Goal: Book appointment/travel/reservation

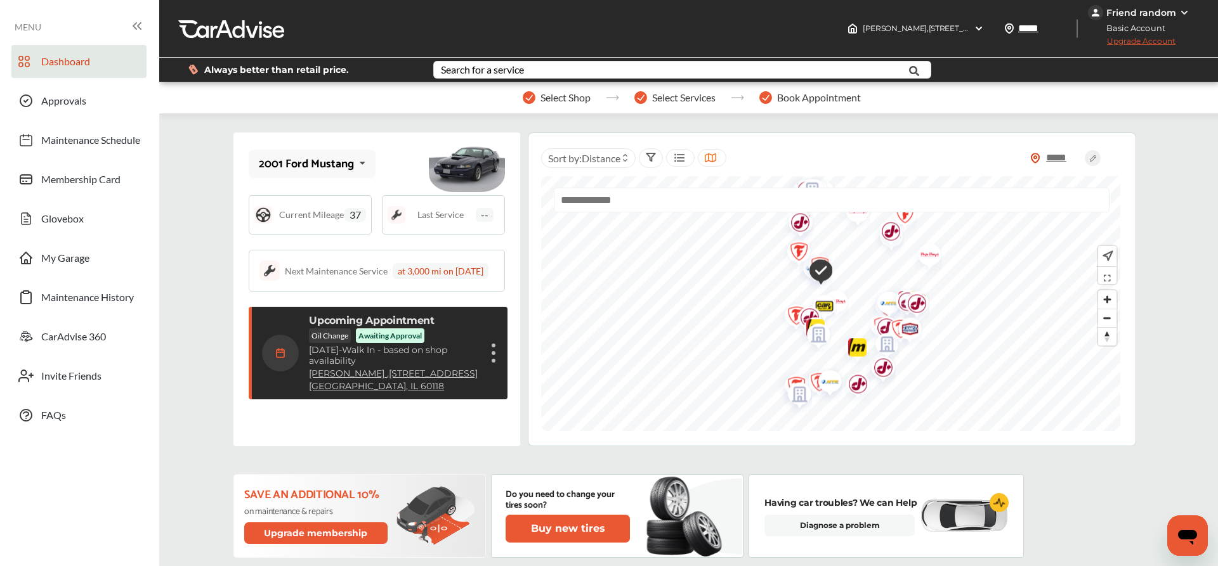
click at [1179, 13] on img at bounding box center [1184, 13] width 10 height 10
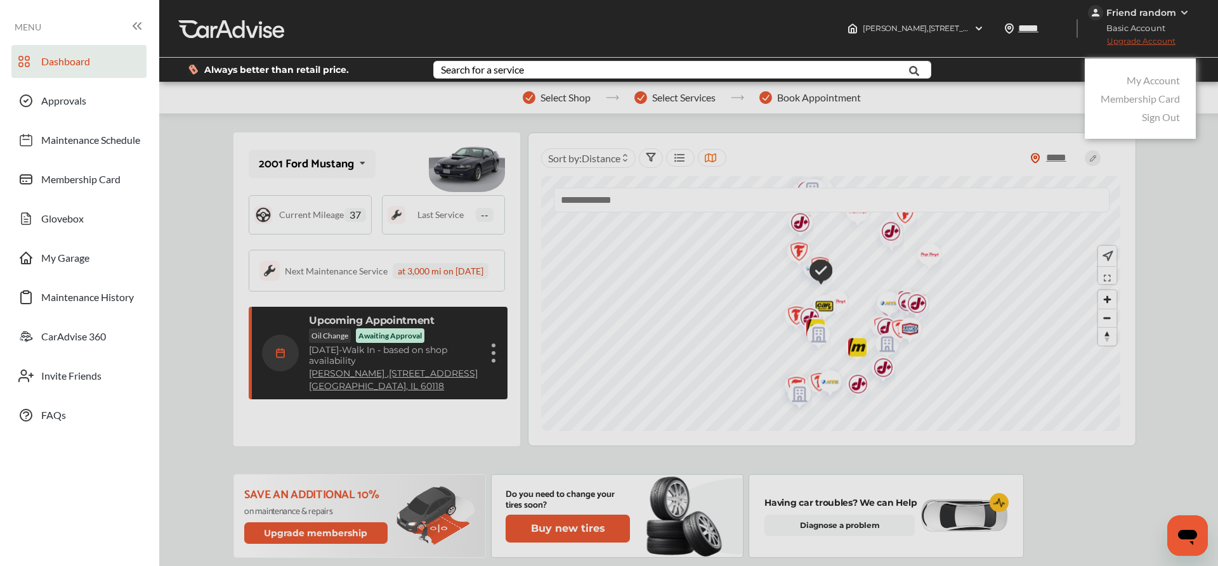
click at [1144, 115] on link "Sign Out" at bounding box center [1161, 117] width 38 height 12
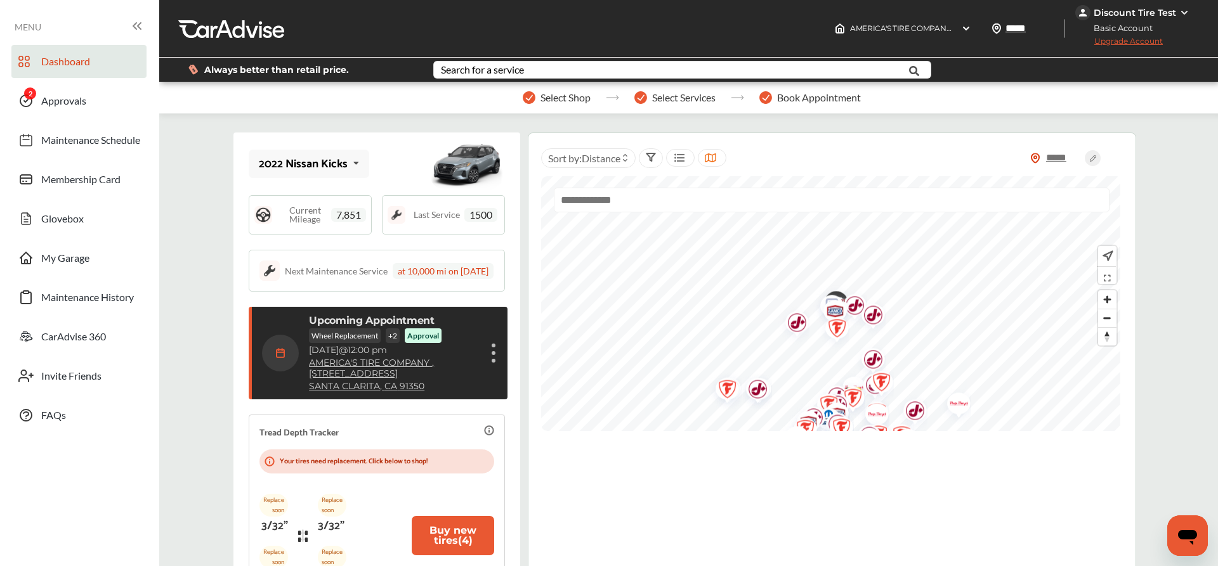
click at [492, 365] on div "Show details" at bounding box center [494, 353] width 8 height 23
click at [433, 395] on li "Show details" at bounding box center [430, 383] width 134 height 22
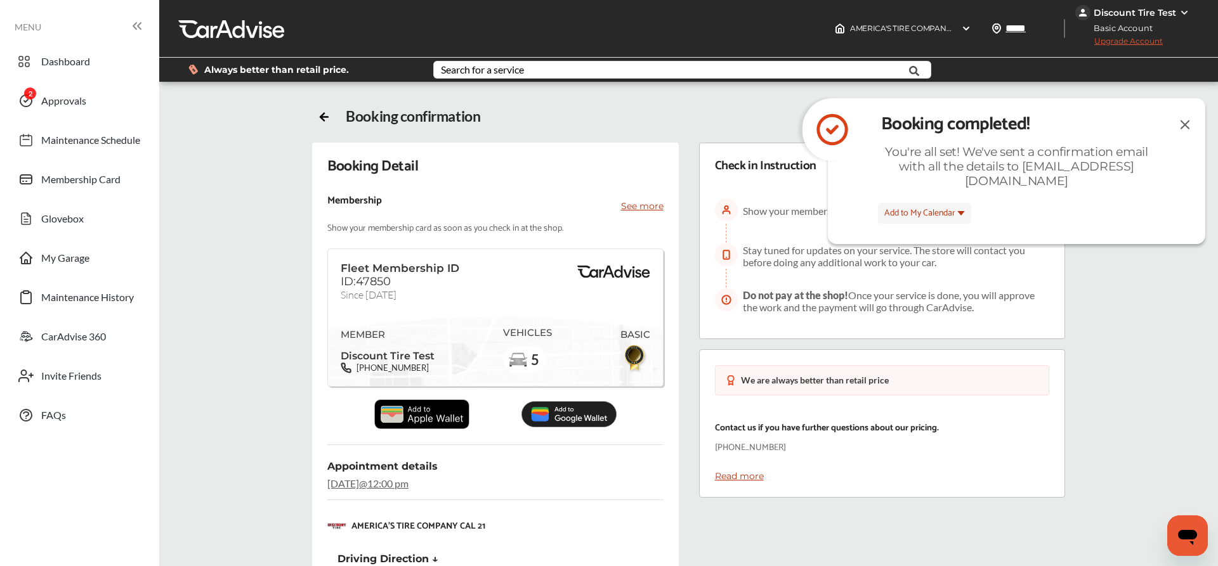
click at [1185, 126] on img at bounding box center [1184, 125] width 15 height 16
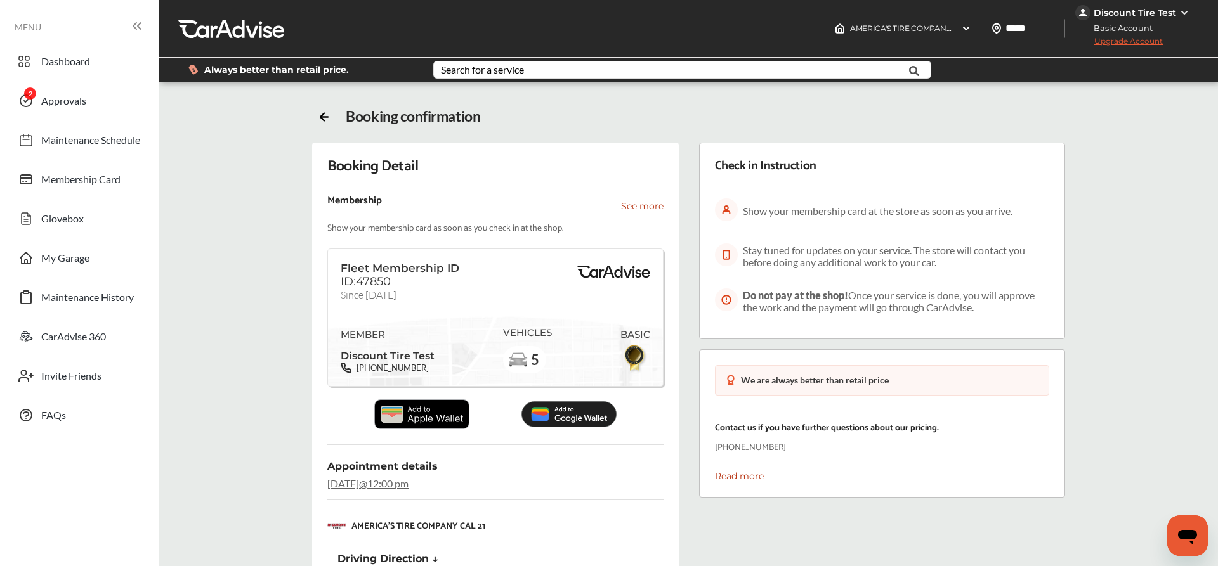
click at [1170, 19] on div "Discount Tire Test" at bounding box center [1133, 12] width 117 height 15
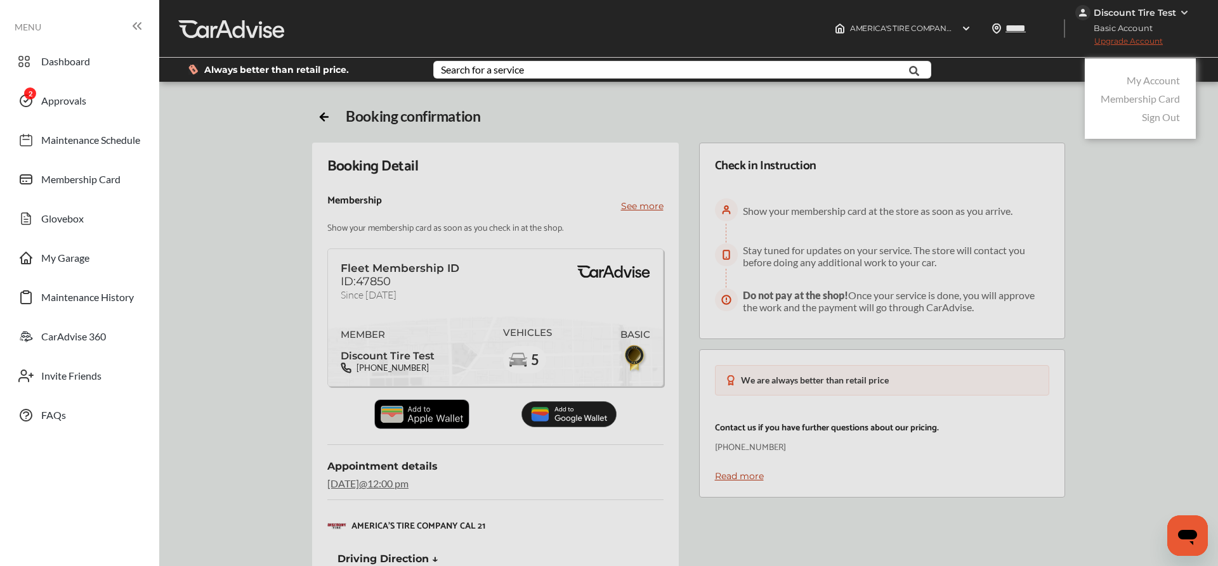
click at [1149, 117] on link "Sign Out" at bounding box center [1161, 117] width 38 height 12
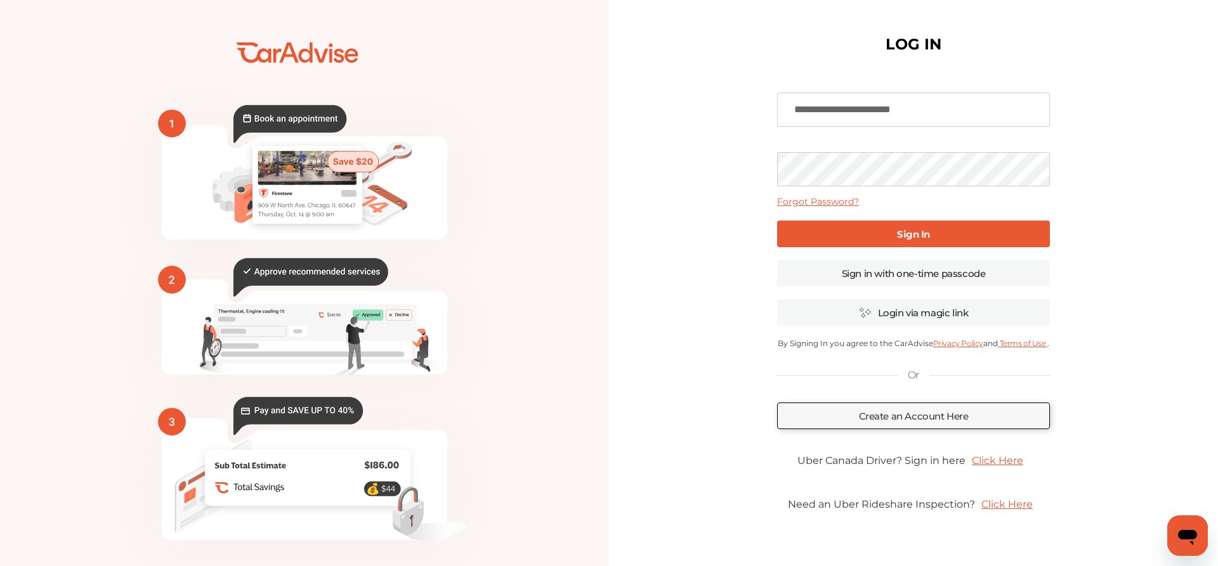
click at [875, 232] on link "Sign In" at bounding box center [913, 234] width 273 height 27
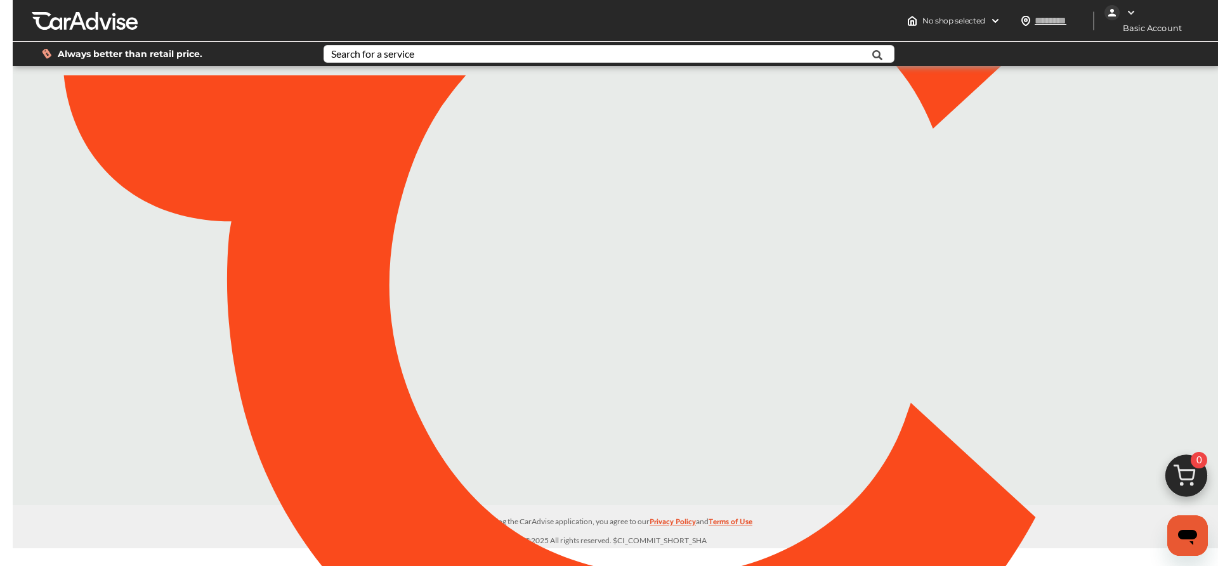
type input "*****"
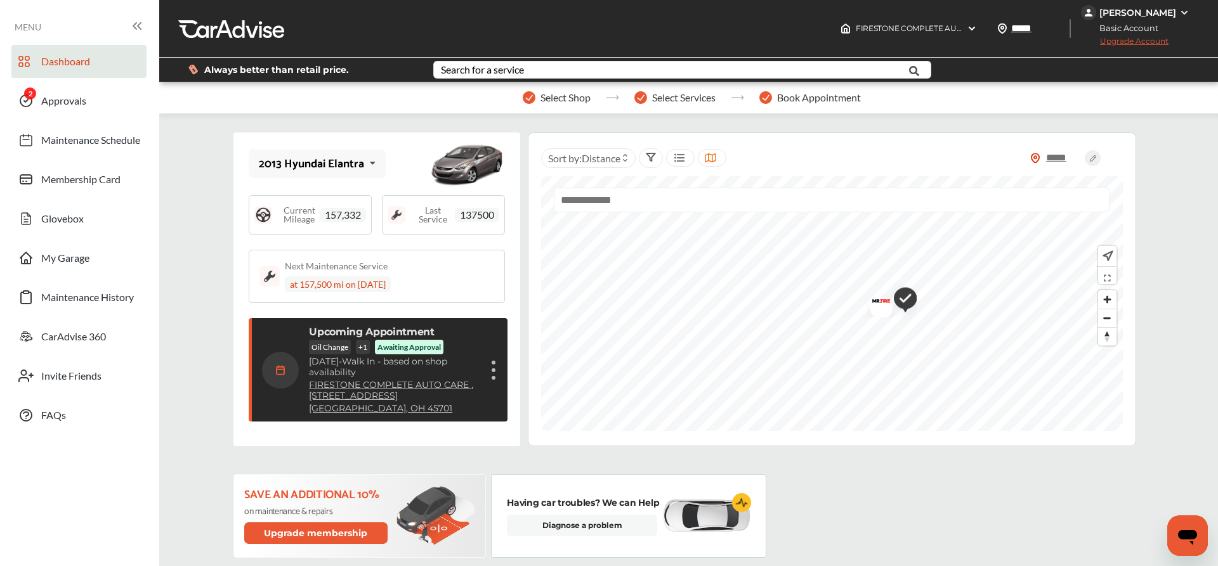
click at [496, 376] on div "Show details" at bounding box center [494, 370] width 8 height 23
click at [435, 402] on li "Show details" at bounding box center [430, 401] width 134 height 22
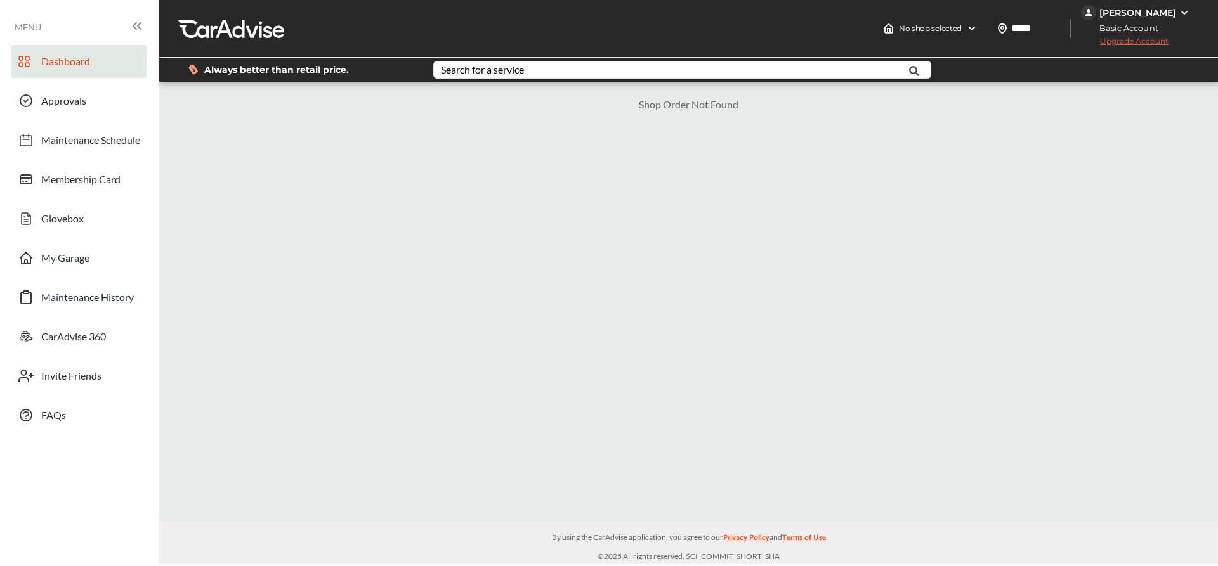
click at [100, 60] on link "Dashboard" at bounding box center [78, 61] width 135 height 33
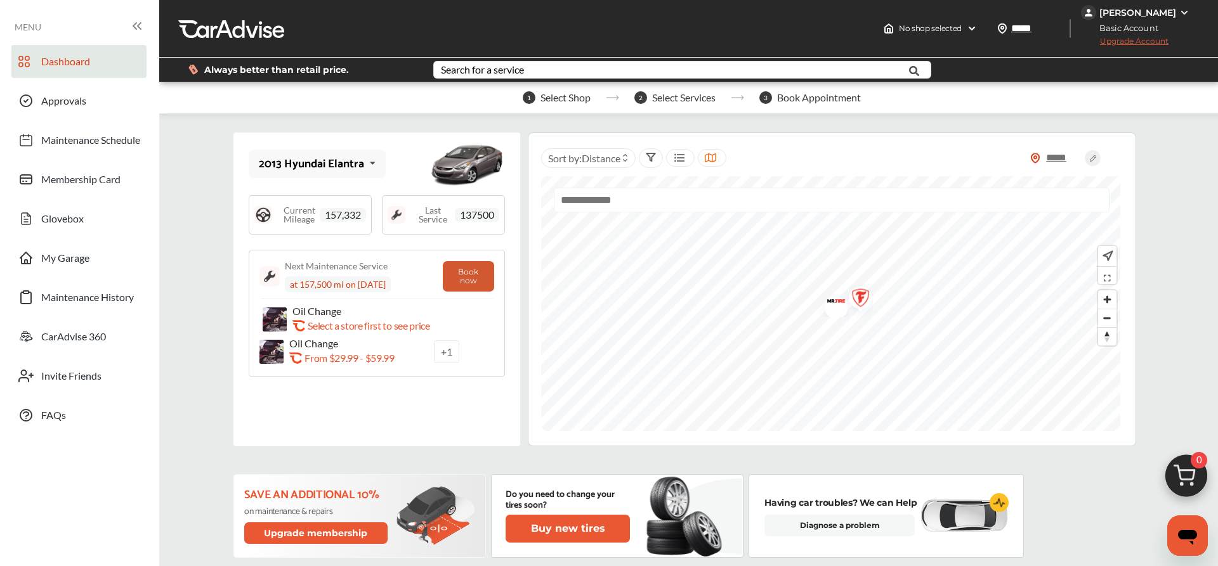
click at [478, 269] on button "Book now" at bounding box center [468, 276] width 51 height 30
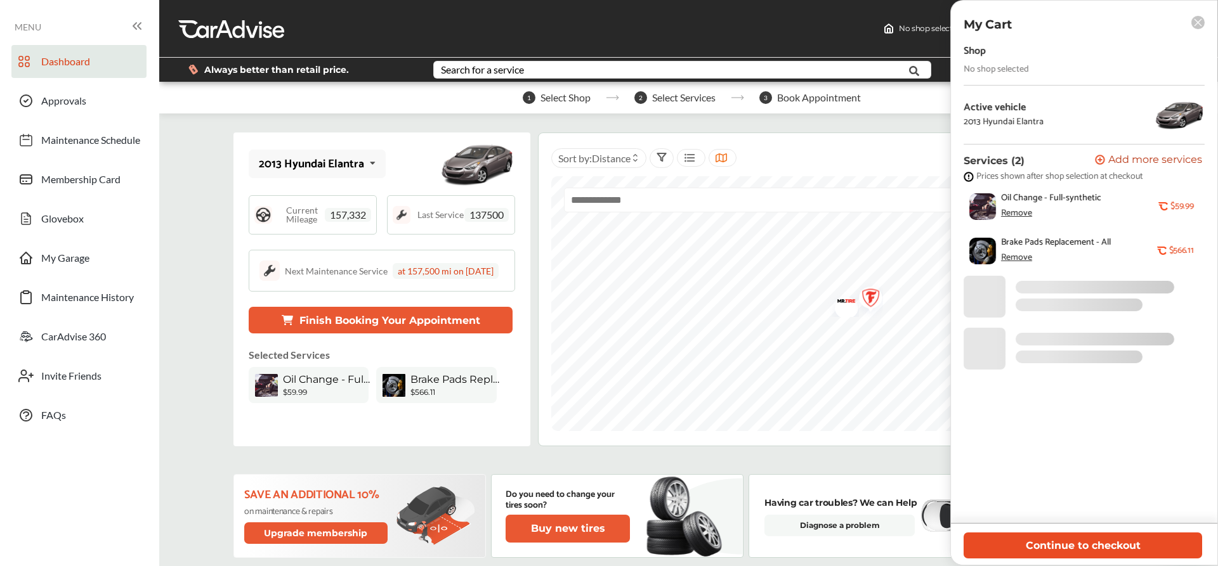
click at [1071, 547] on button "Continue to checkout" at bounding box center [1083, 546] width 239 height 26
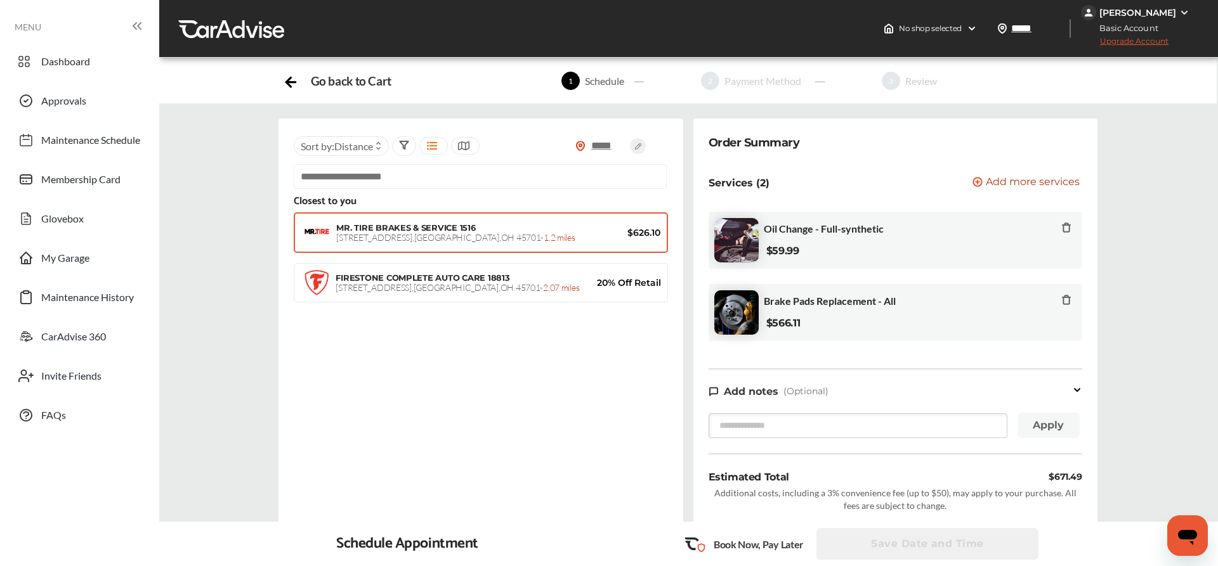
click at [499, 226] on div "MR. TIRE BRAKES & SERVICE 1516 550 W. Union Street , Athens , OH 45701 - 1.2 mi…" at bounding box center [459, 233] width 247 height 20
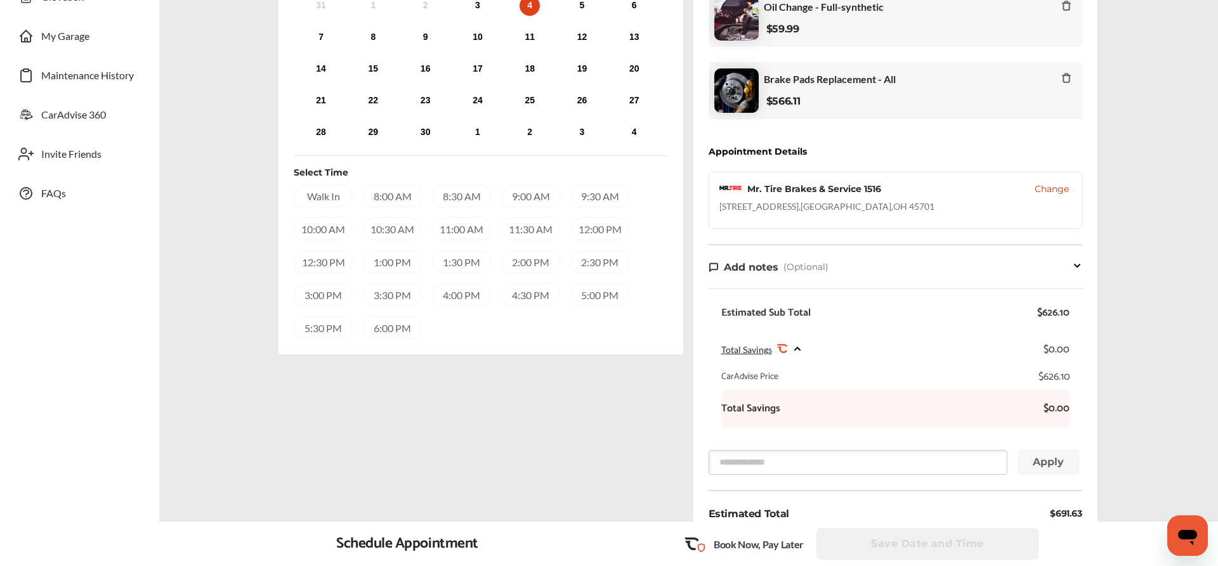
click at [462, 233] on div "11:00 AM" at bounding box center [461, 229] width 59 height 23
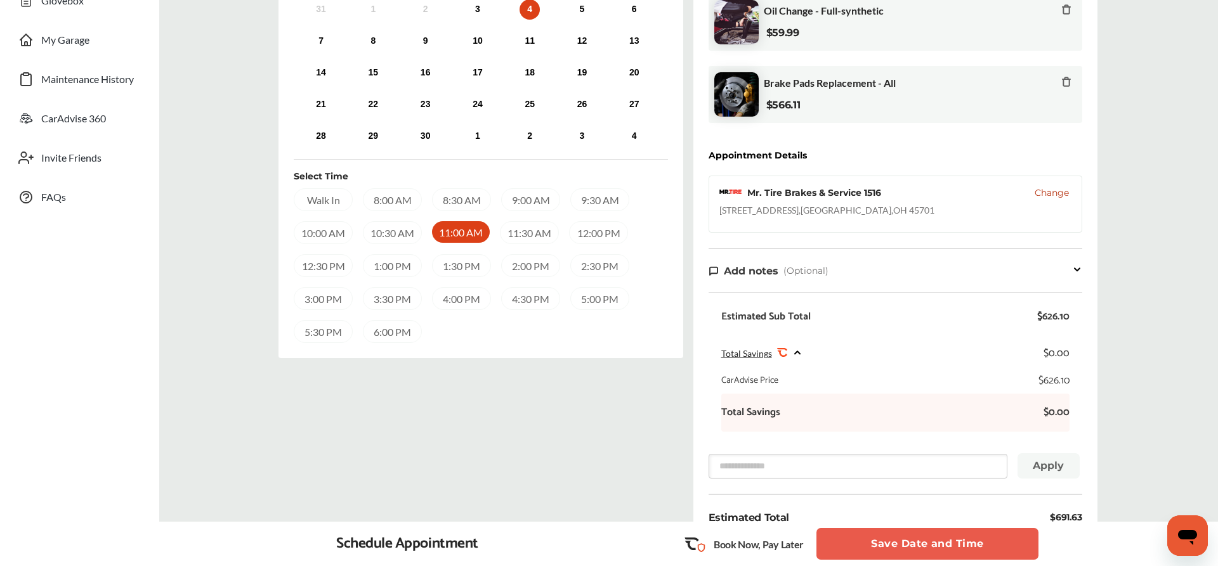
click at [884, 542] on button "Save Date and Time" at bounding box center [927, 544] width 222 height 32
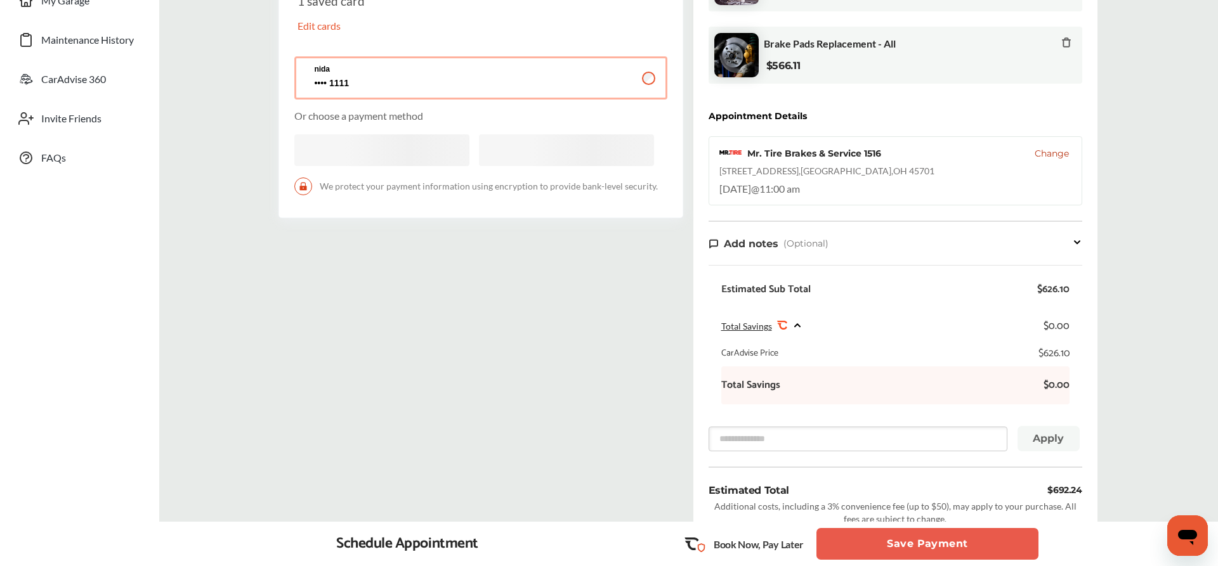
scroll to position [281, 0]
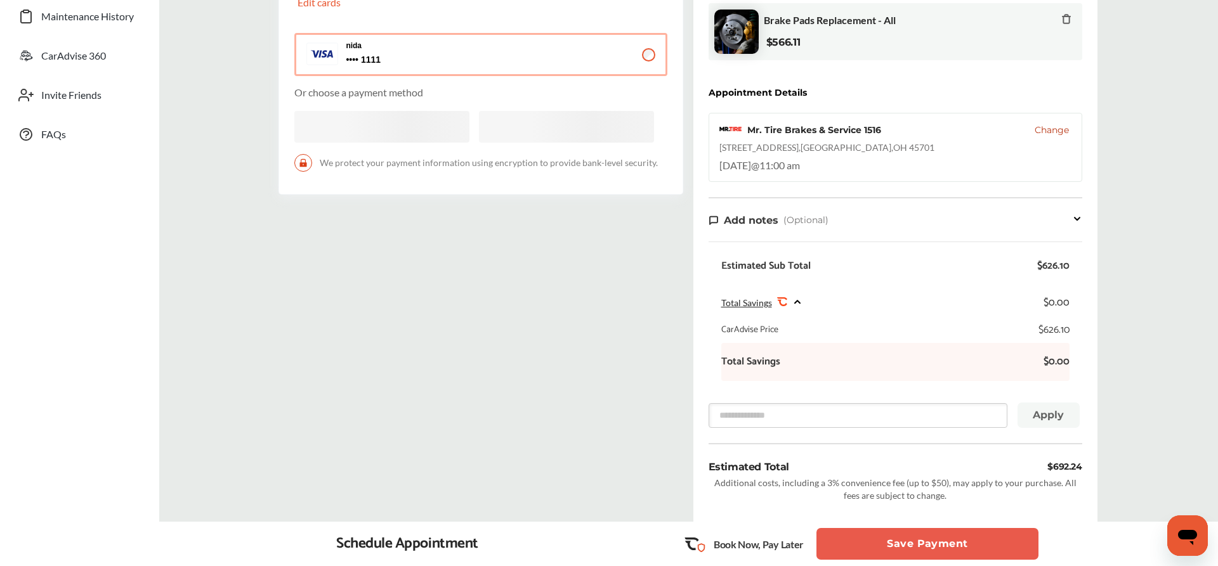
click at [893, 543] on button "Save Payment" at bounding box center [927, 544] width 222 height 32
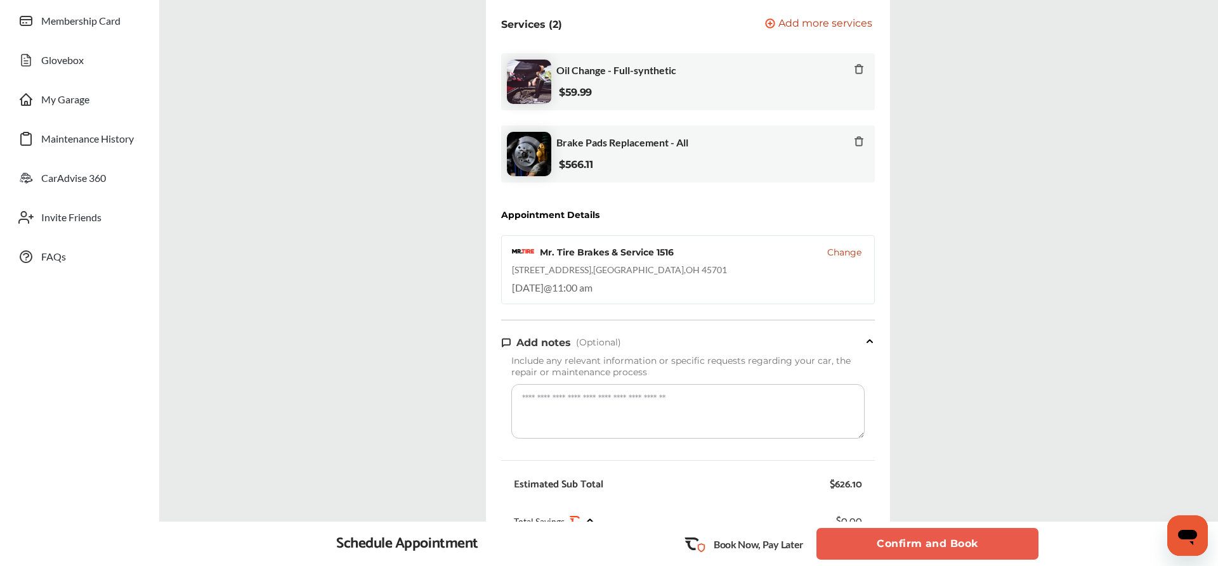
scroll to position [253, 0]
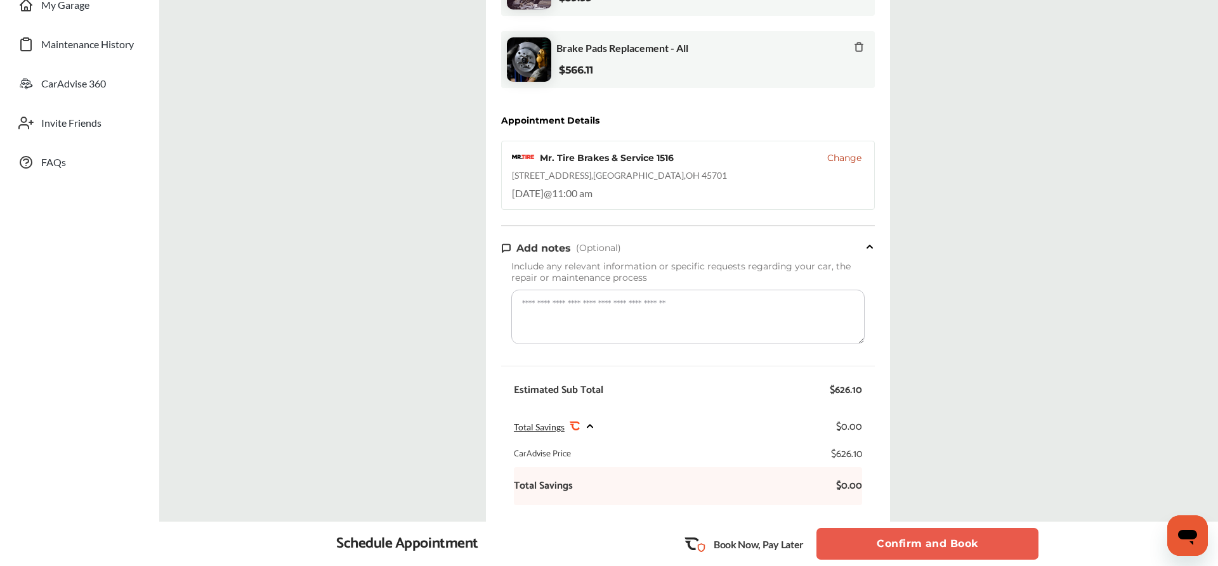
click at [898, 551] on button "Confirm and Book" at bounding box center [927, 544] width 222 height 32
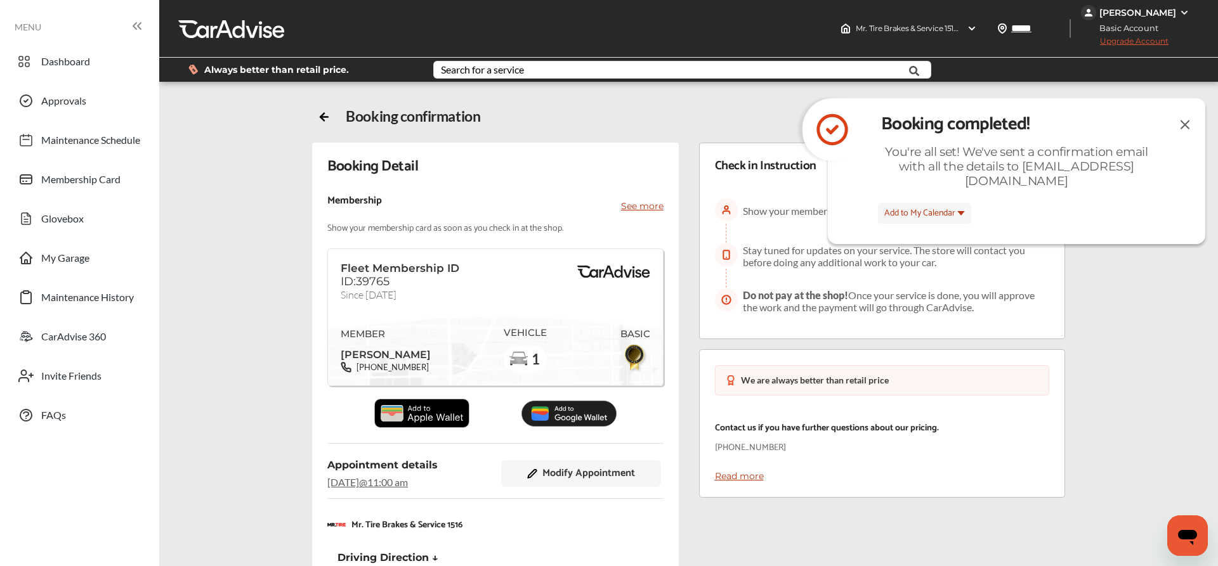
click at [1185, 121] on img at bounding box center [1184, 125] width 15 height 16
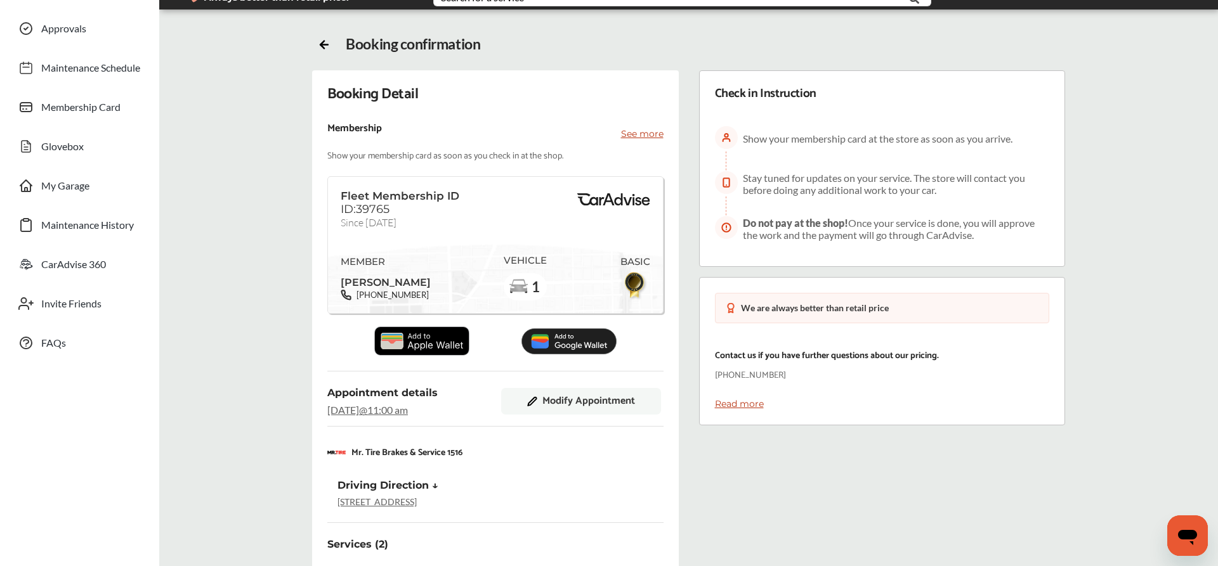
scroll to position [209, 0]
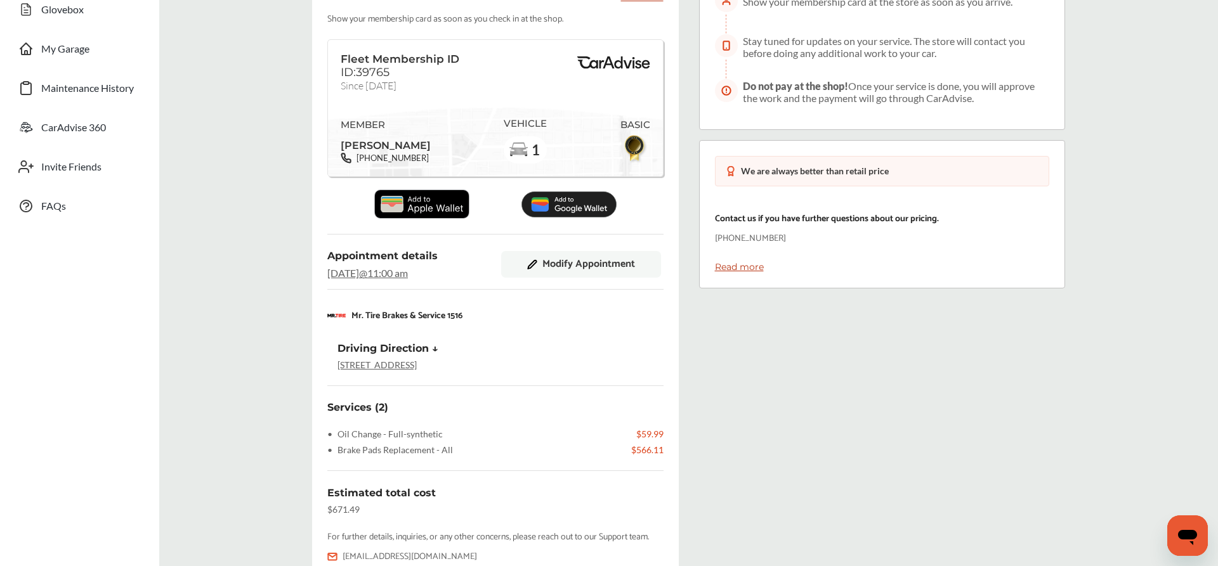
click at [617, 265] on span "Modify Appointment" at bounding box center [588, 264] width 93 height 11
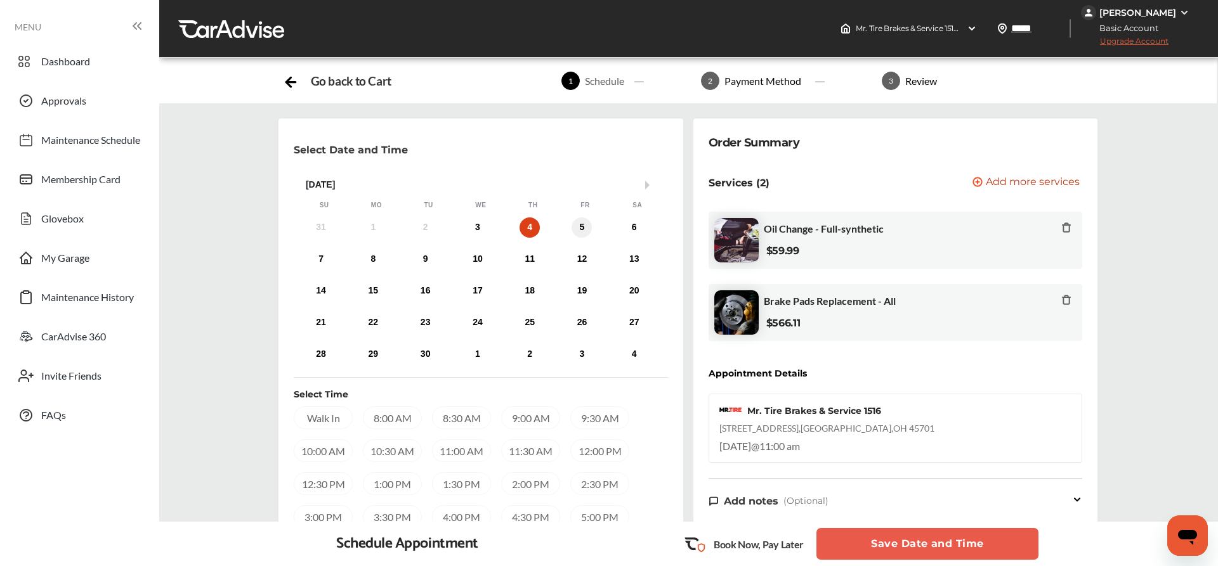
click at [585, 231] on div "5" at bounding box center [582, 228] width 20 height 20
click at [457, 487] on div "1:30 PM" at bounding box center [461, 484] width 59 height 23
click at [898, 546] on button "Save Date and Time" at bounding box center [927, 544] width 222 height 32
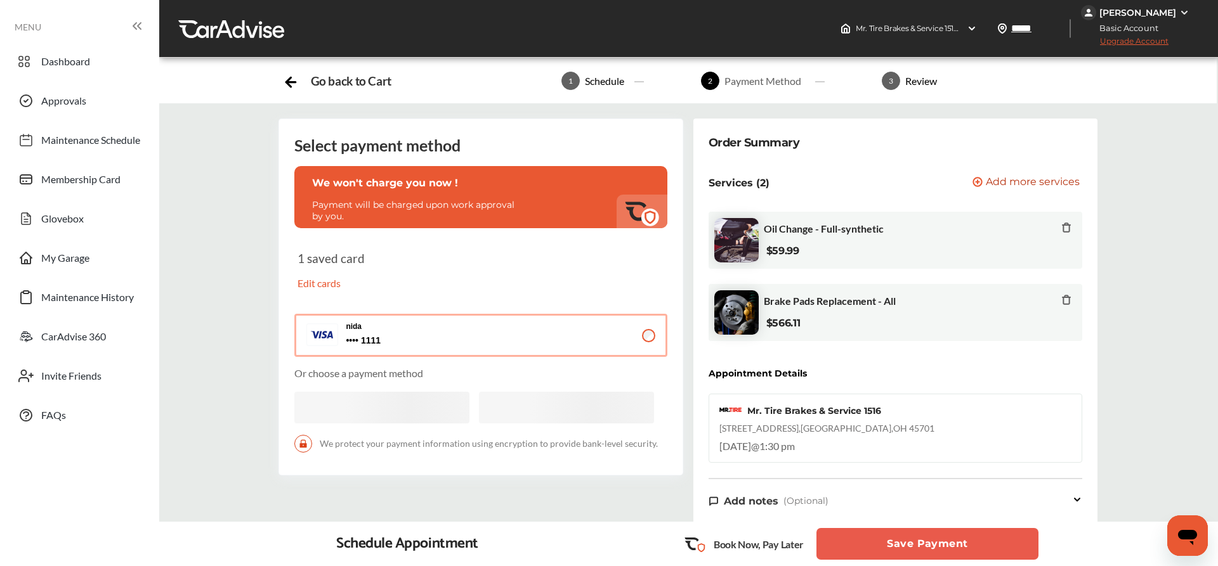
click at [898, 546] on button "Save Payment" at bounding box center [927, 544] width 222 height 32
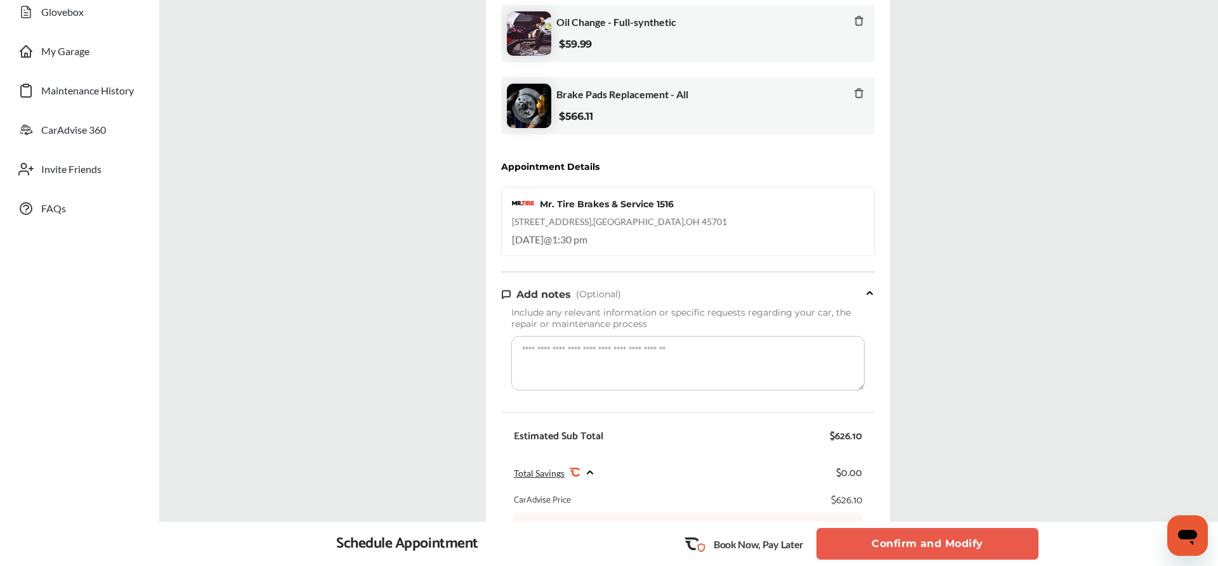
scroll to position [329, 0]
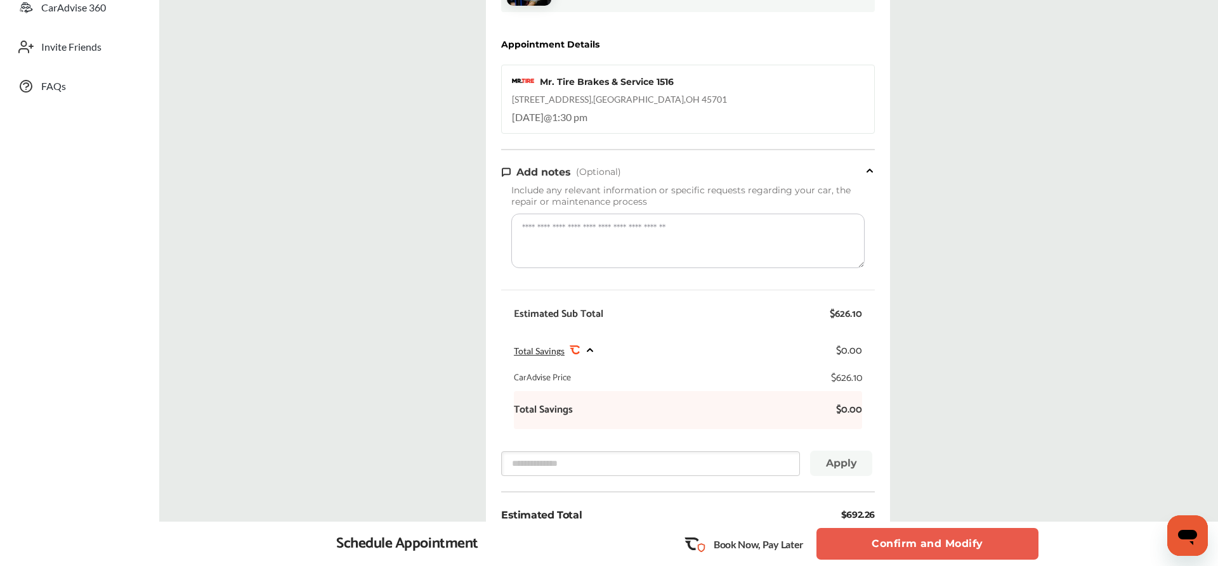
click at [905, 545] on button "Confirm and Modify" at bounding box center [927, 544] width 222 height 32
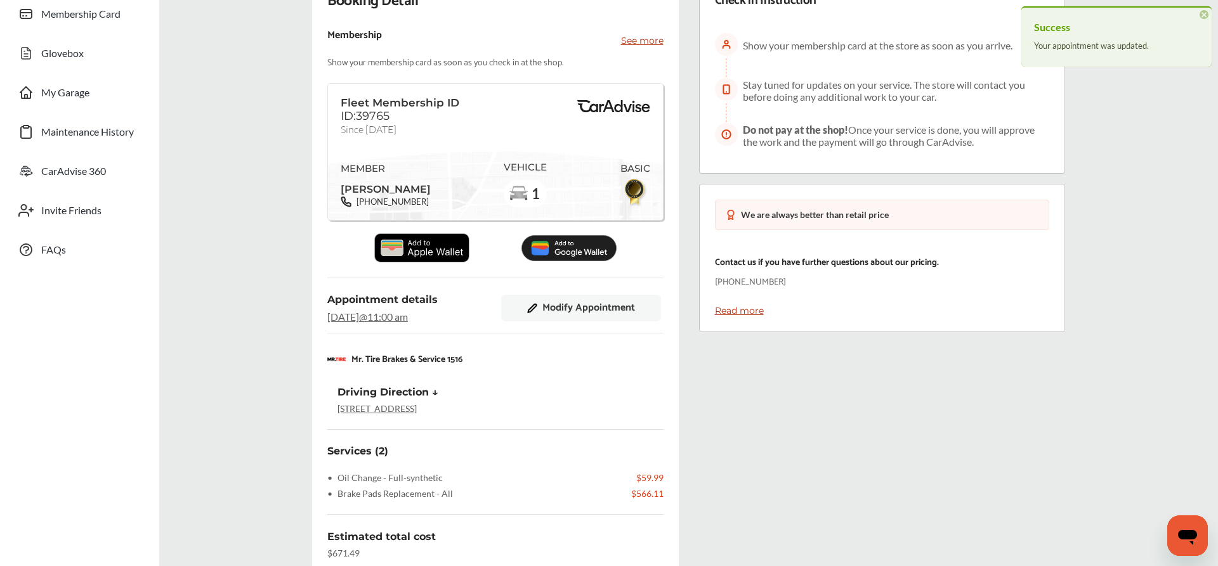
scroll to position [207, 0]
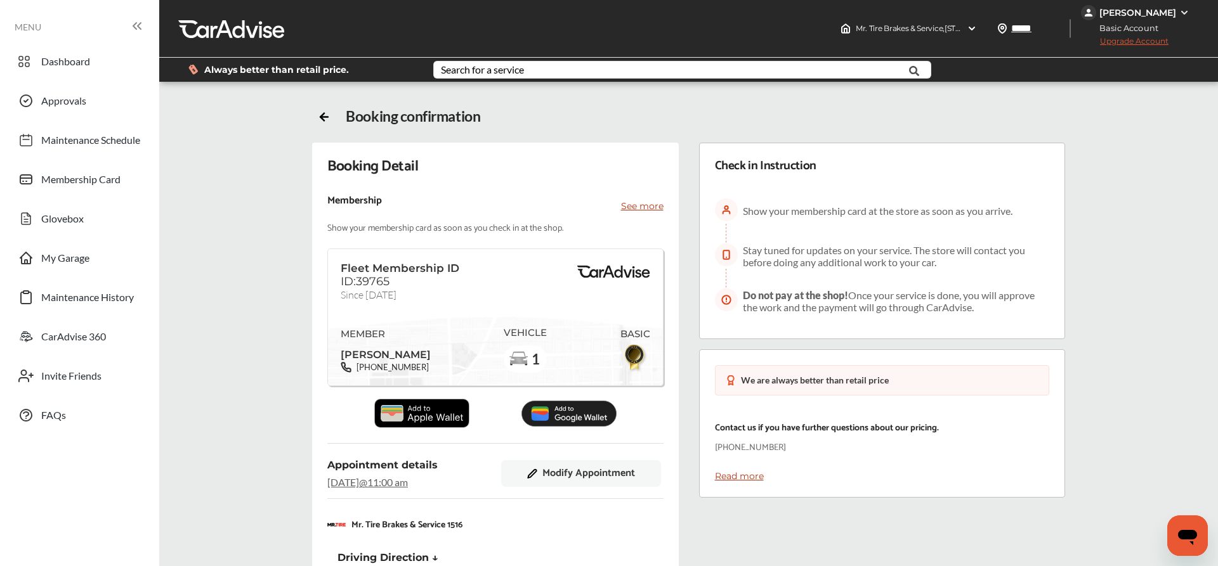
click at [1169, 15] on div "[PERSON_NAME]" at bounding box center [1137, 12] width 77 height 11
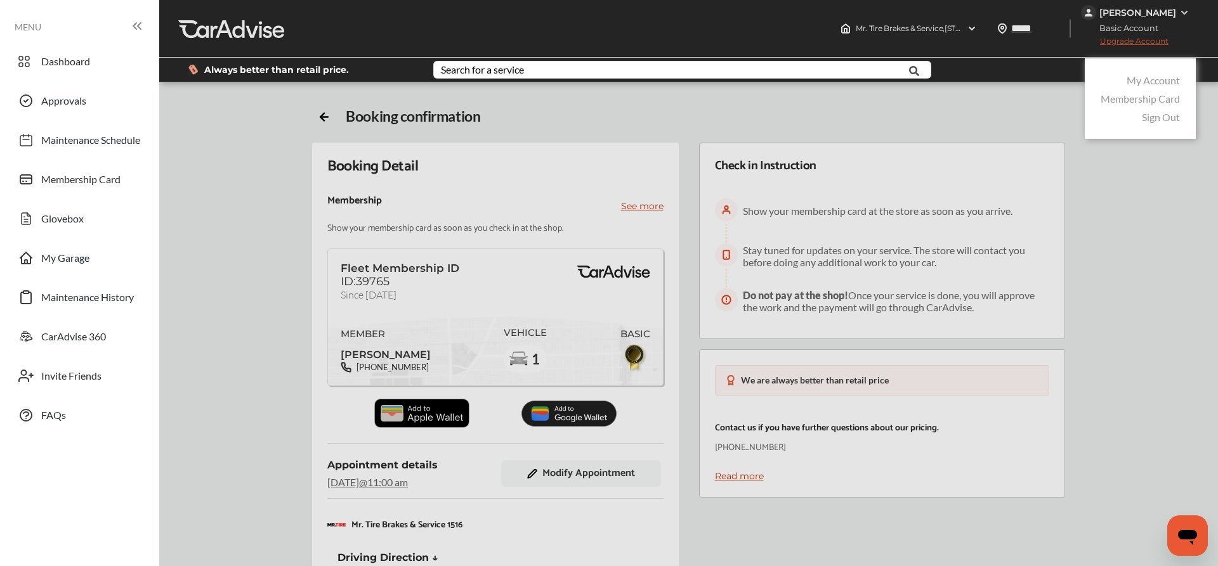
click at [1155, 119] on link "Sign Out" at bounding box center [1161, 117] width 38 height 12
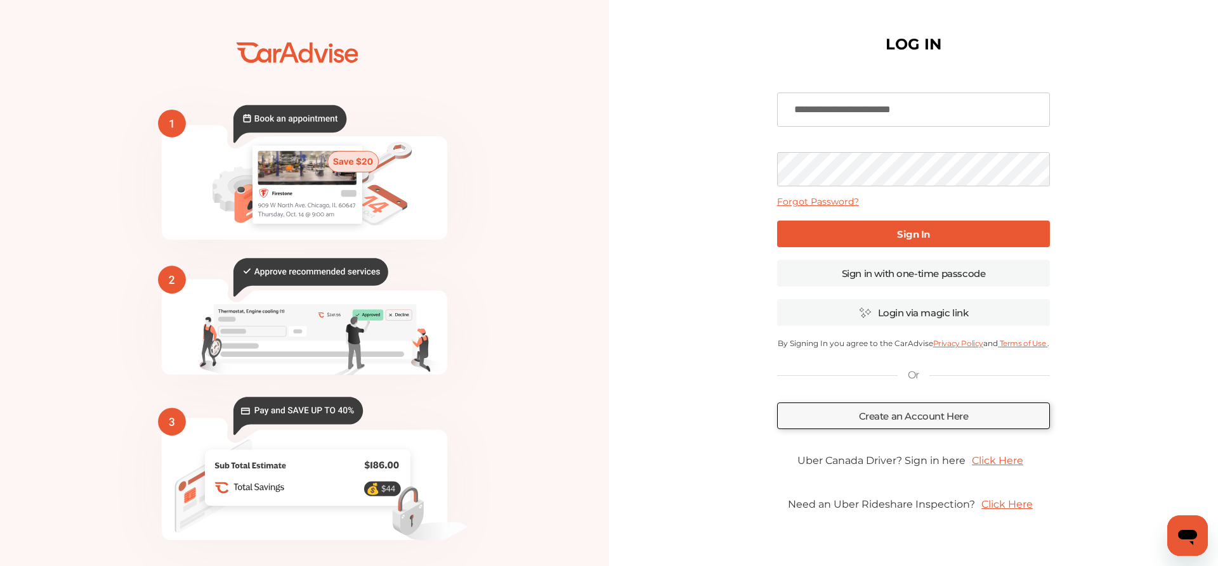
click at [905, 233] on b "Sign In" at bounding box center [913, 234] width 33 height 12
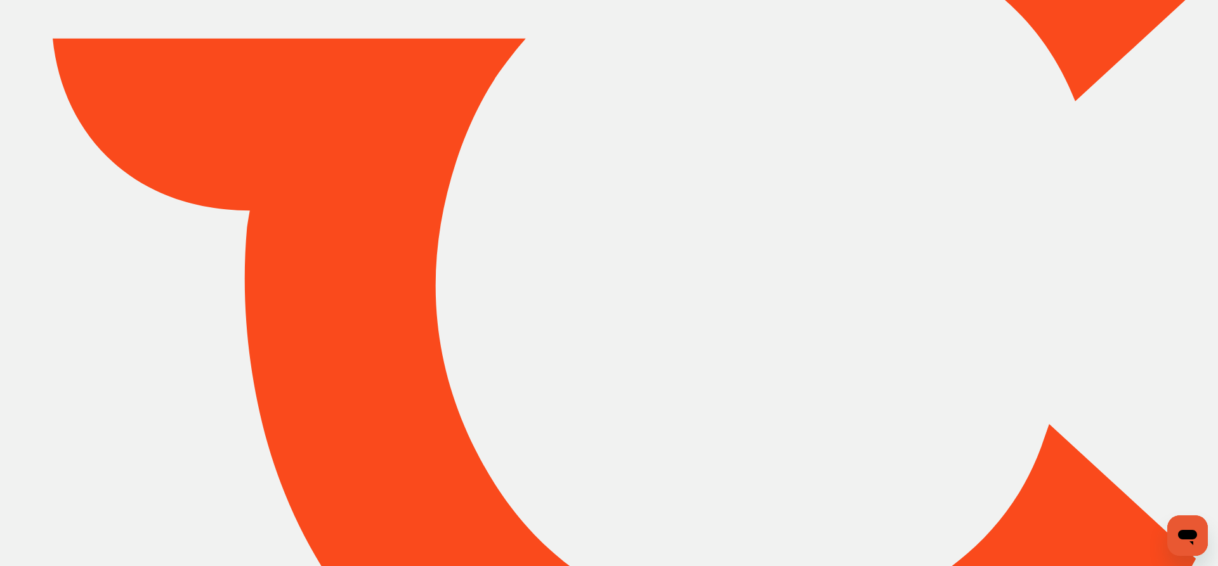
type input "*****"
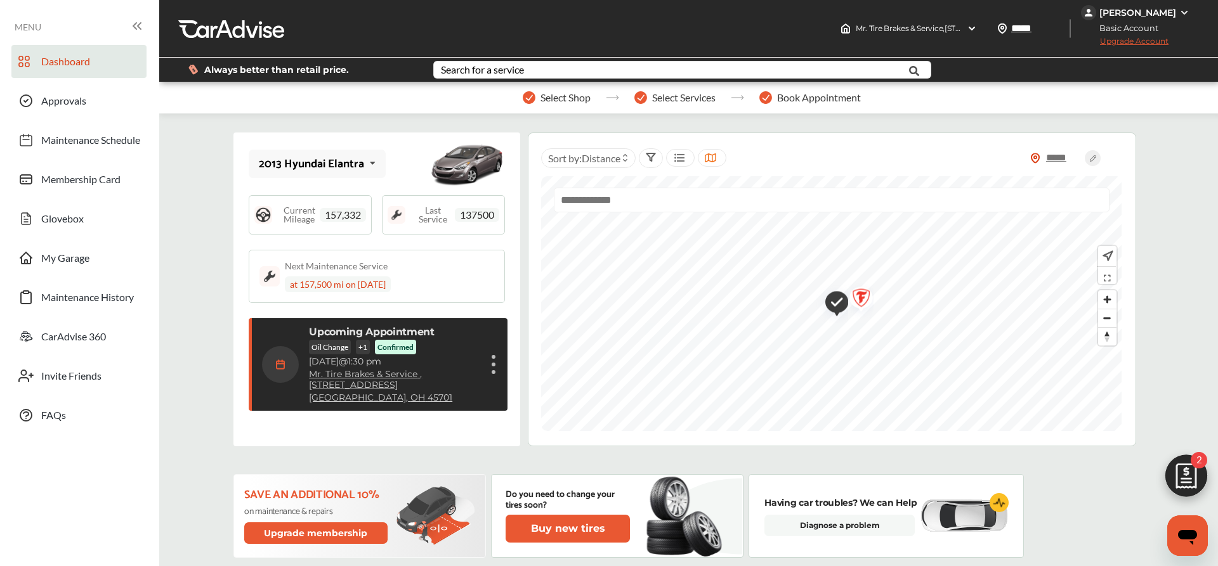
click at [496, 368] on div "Cancel appointment Modify appointment Show details" at bounding box center [494, 364] width 8 height 23
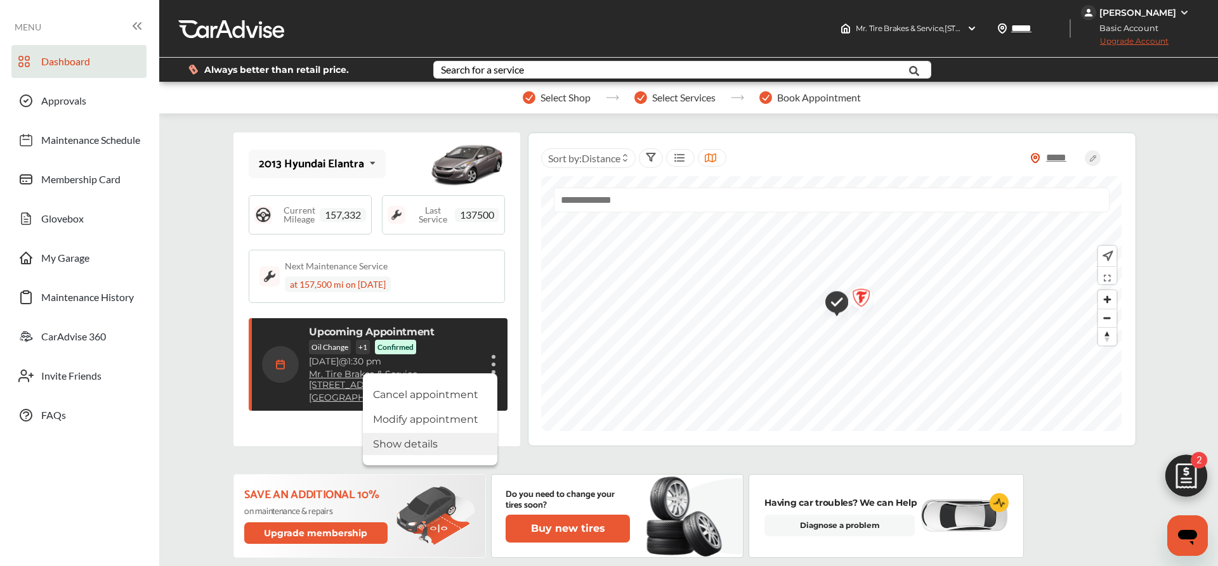
click at [423, 446] on li "Show details" at bounding box center [430, 444] width 134 height 22
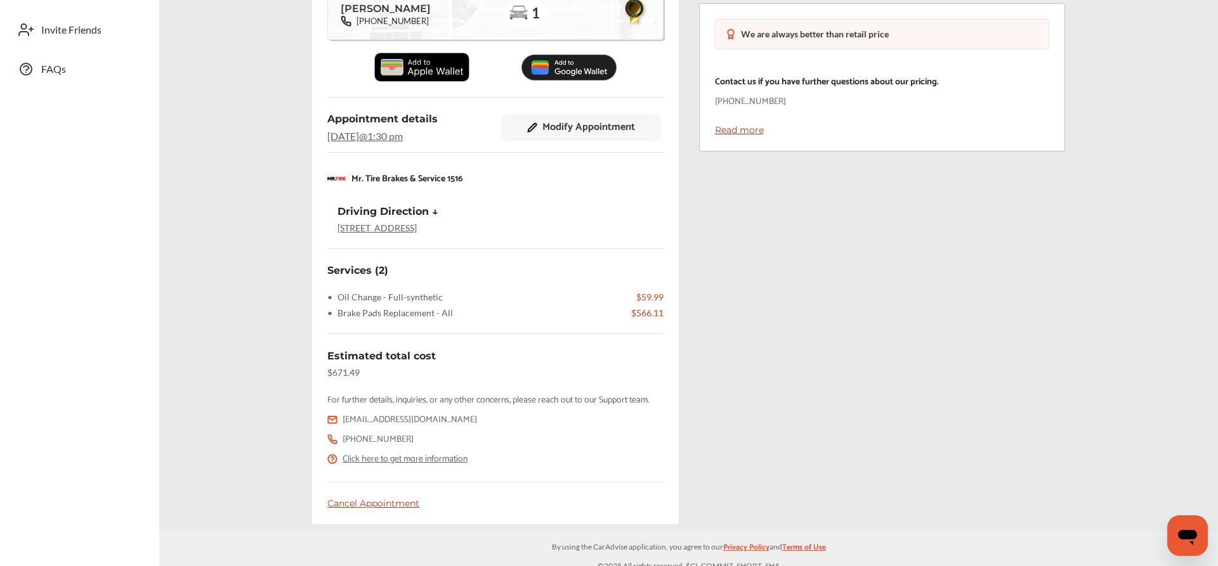
scroll to position [355, 0]
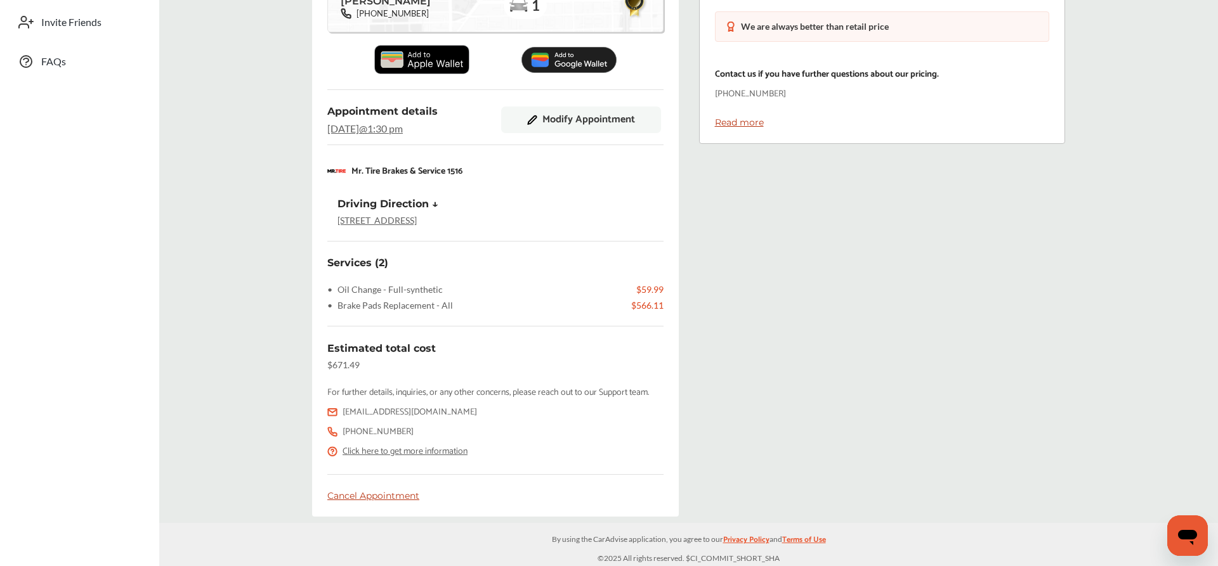
click at [400, 495] on div "Cancel Appointment" at bounding box center [495, 495] width 336 height 11
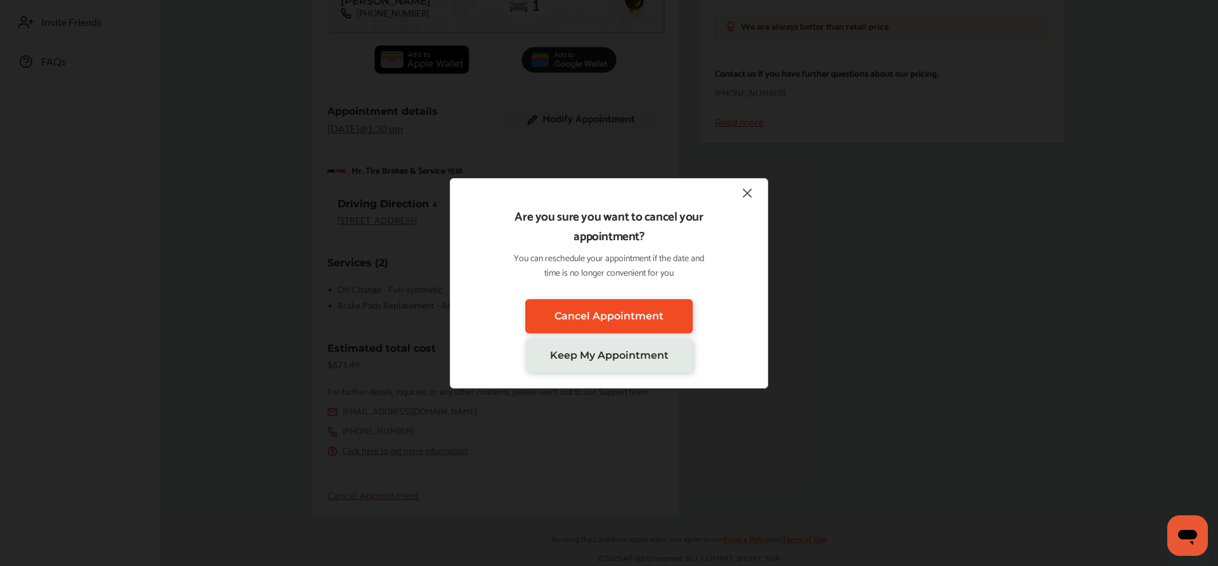
click at [638, 316] on span "Cancel Appointment" at bounding box center [608, 316] width 109 height 12
